Goal: Information Seeking & Learning: Learn about a topic

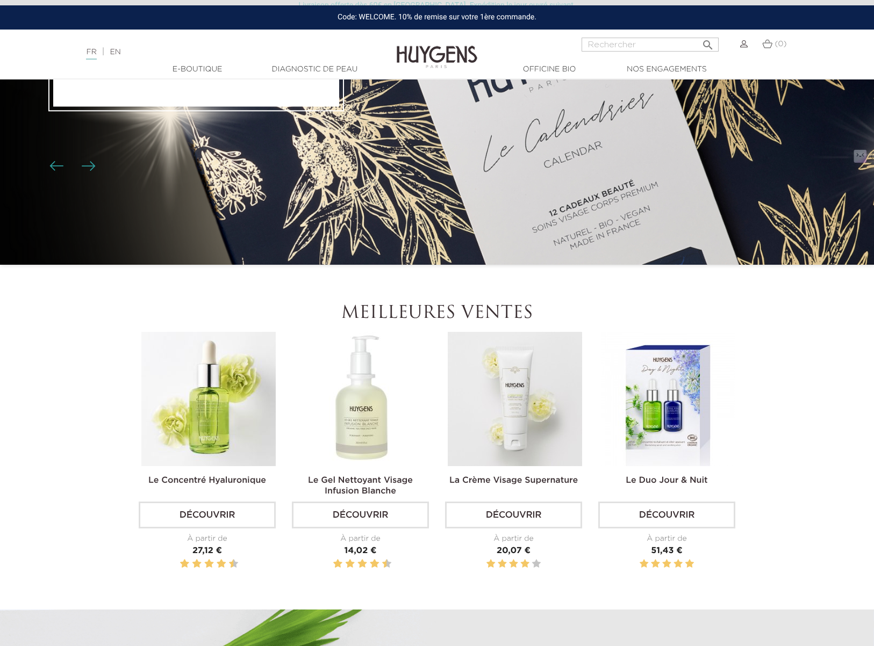
scroll to position [376, 0]
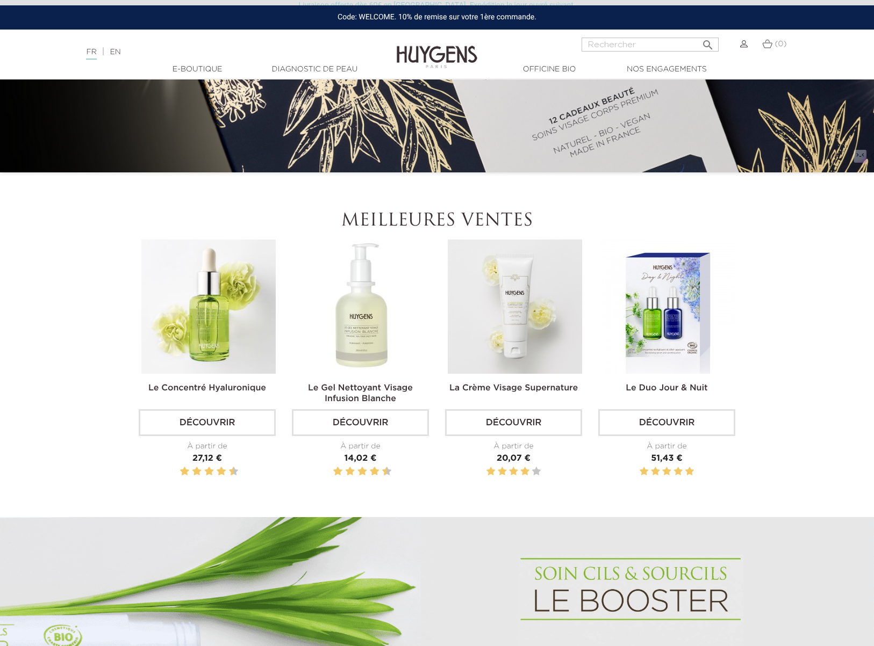
click at [512, 285] on img at bounding box center [515, 307] width 134 height 134
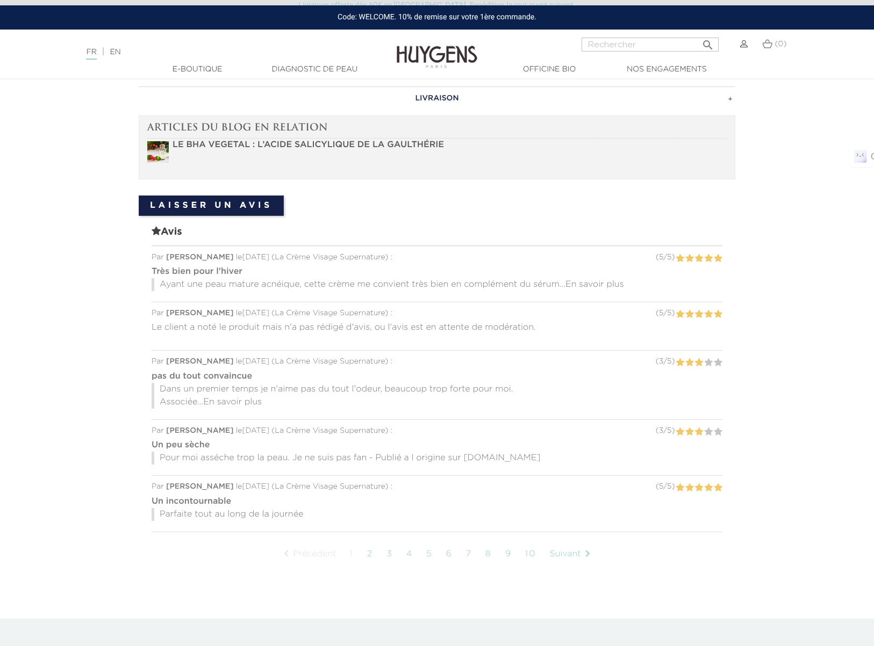
scroll to position [537, 0]
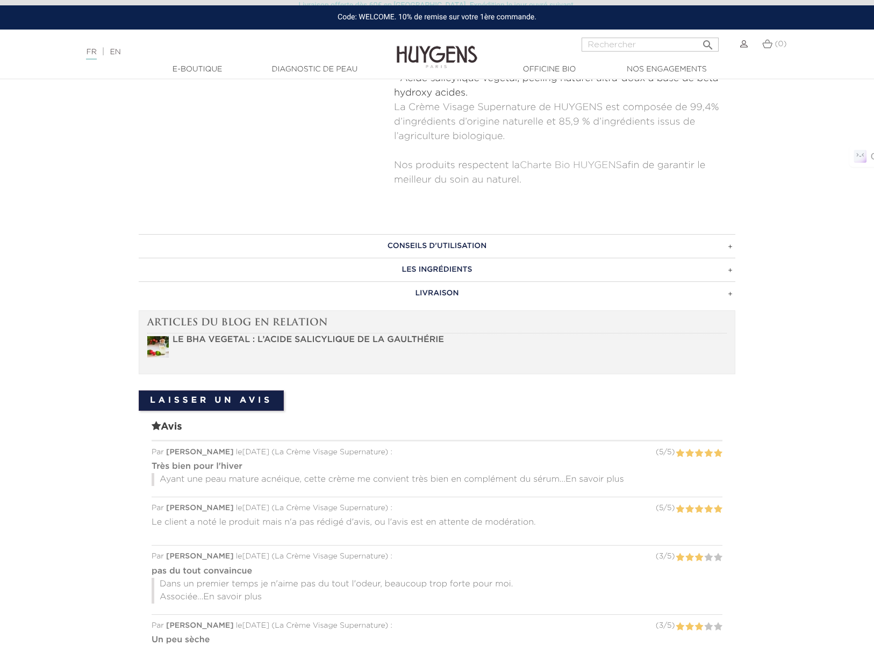
click at [435, 296] on h3 "LIVRAISON" at bounding box center [437, 294] width 596 height 24
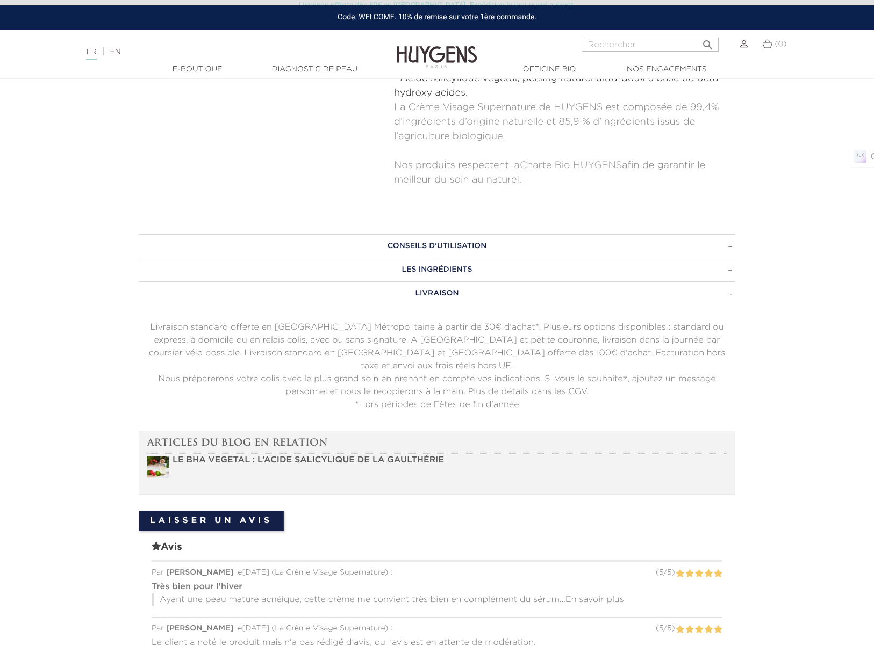
click at [444, 272] on h3 "LES INGRÉDIENTS" at bounding box center [437, 270] width 596 height 24
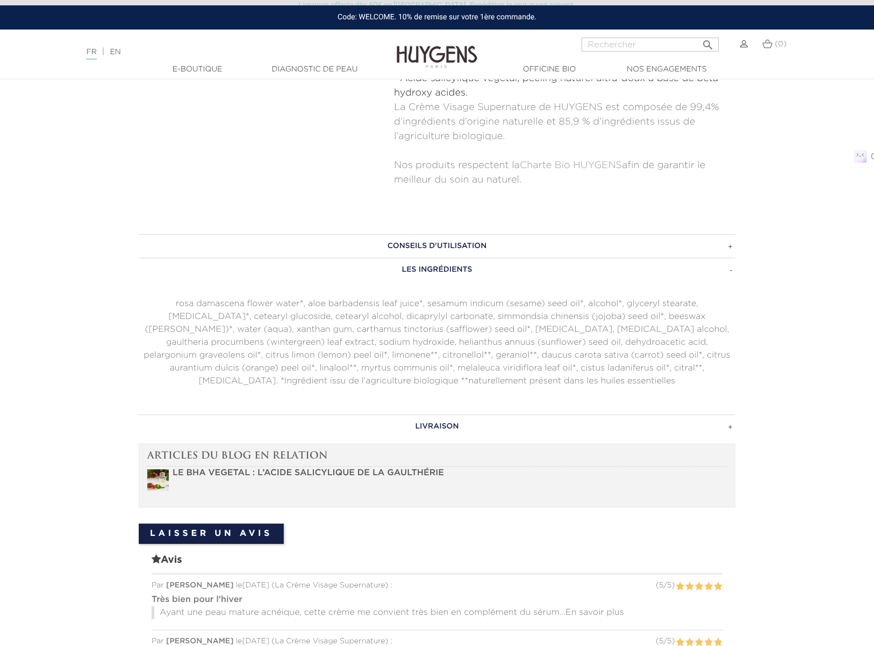
click at [454, 240] on h3 "CONSEILS D'UTILISATION" at bounding box center [437, 246] width 596 height 24
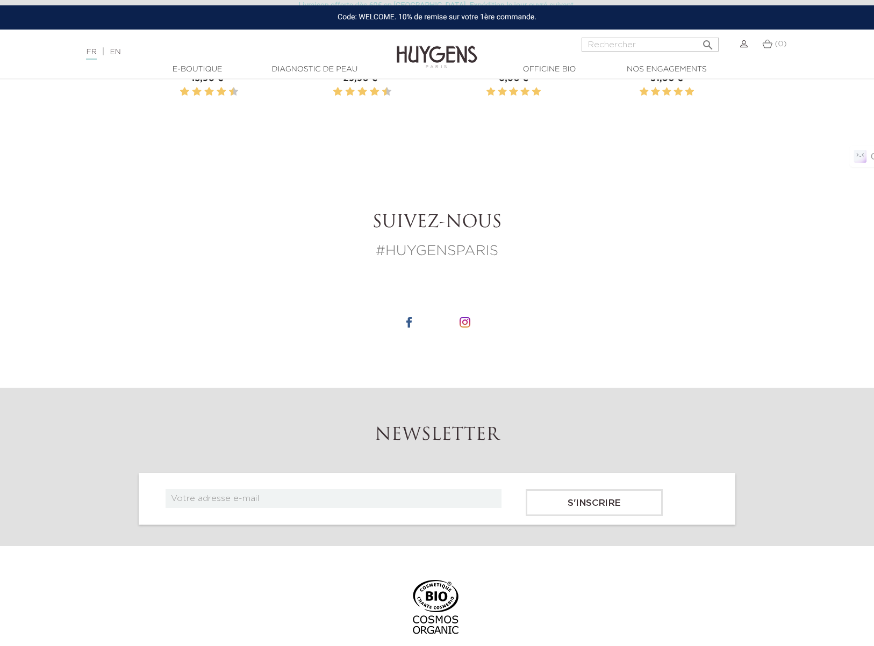
scroll to position [2096, 0]
